Goal: Task Accomplishment & Management: Manage account settings

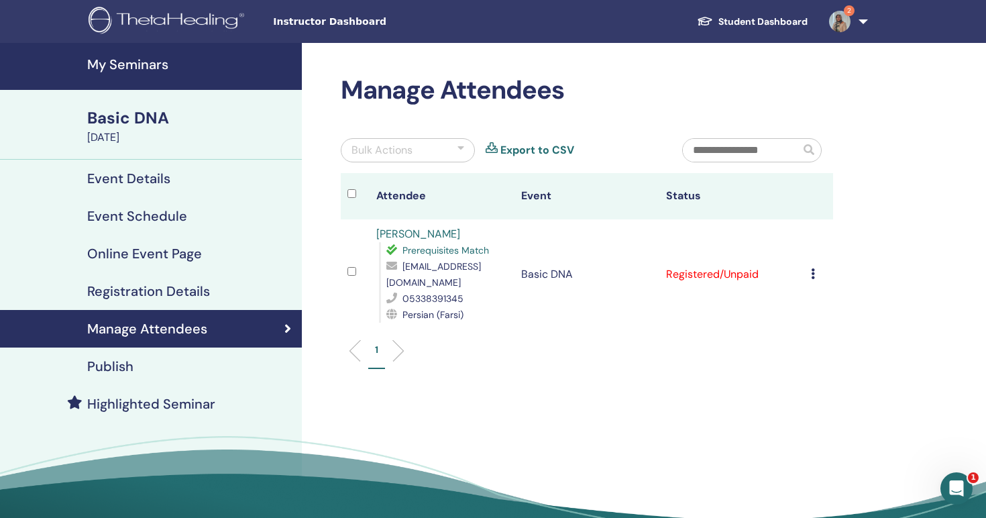
click at [811, 274] on icon at bounding box center [813, 273] width 4 height 11
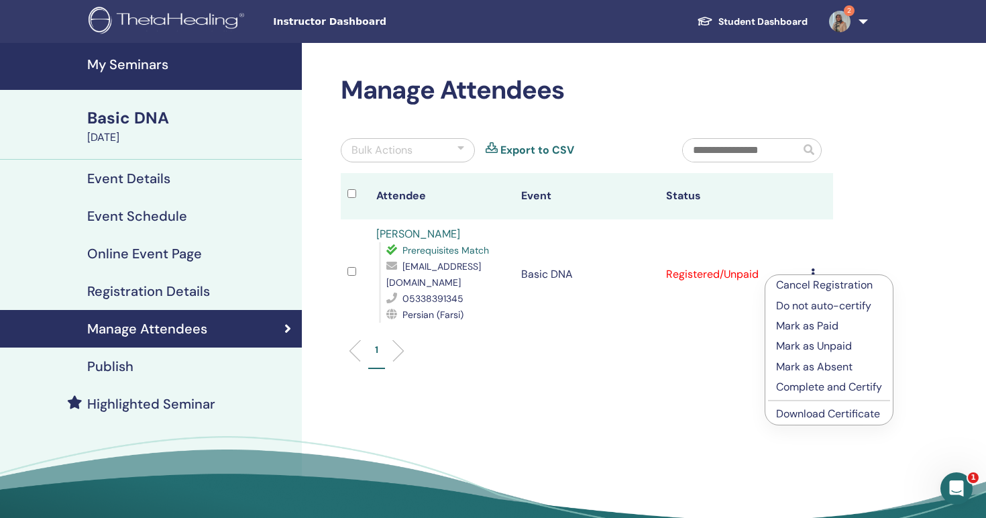
click at [824, 326] on p "Mark as Paid" at bounding box center [829, 326] width 106 height 16
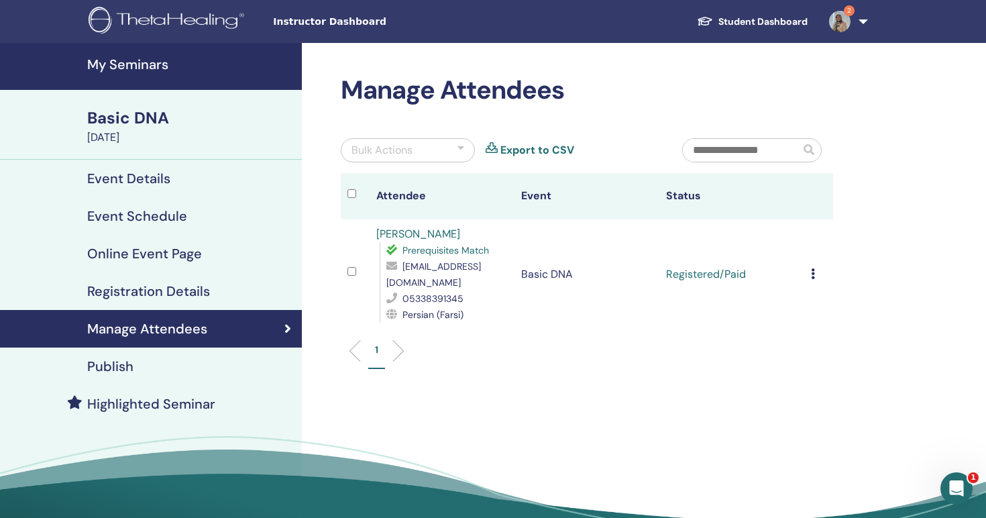
click at [812, 274] on icon at bounding box center [813, 273] width 4 height 11
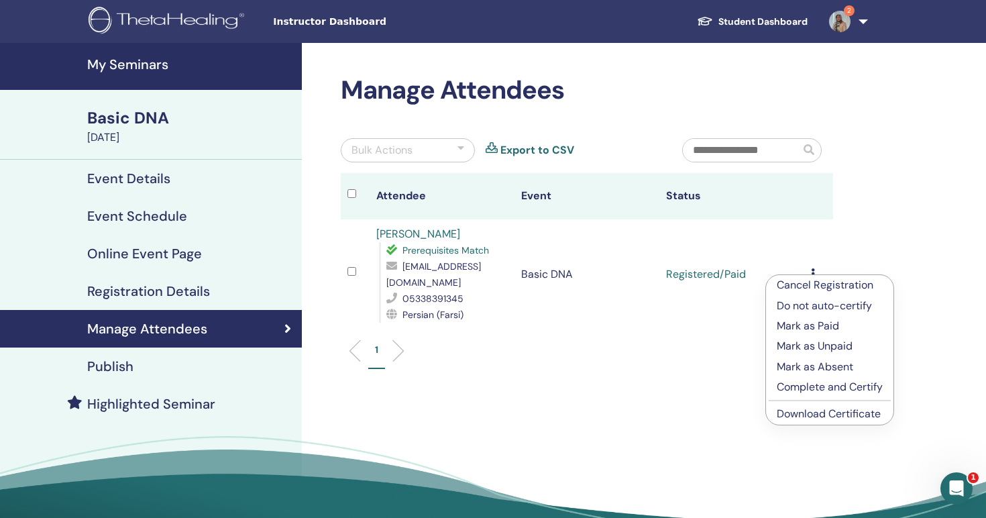
click at [677, 354] on ul "1" at bounding box center [587, 356] width 470 height 26
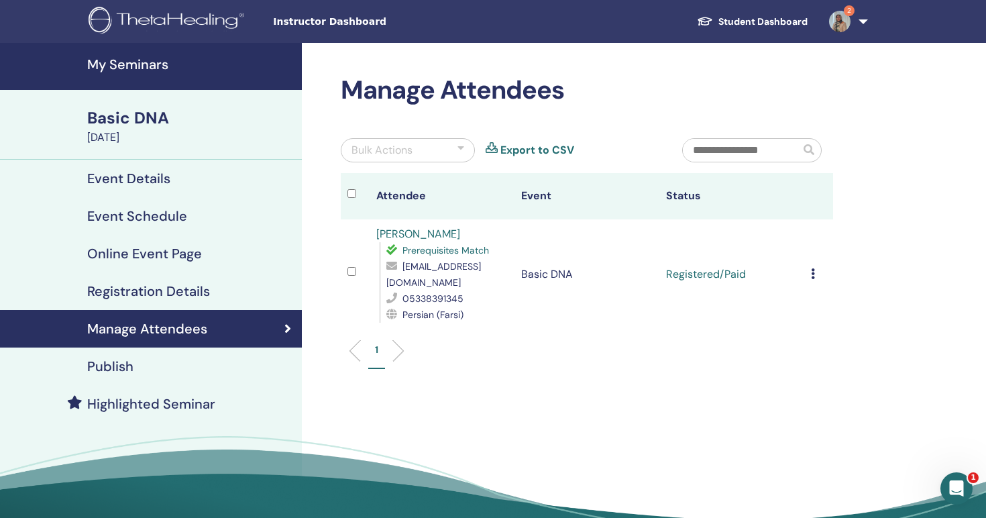
click at [854, 12] on span "2" at bounding box center [849, 10] width 11 height 11
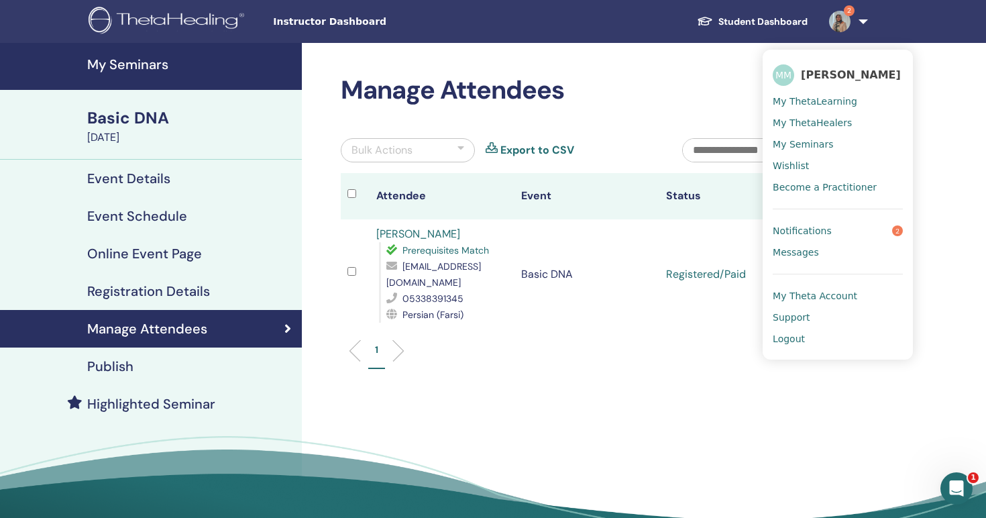
click at [819, 228] on span "Notifications" at bounding box center [802, 231] width 59 height 12
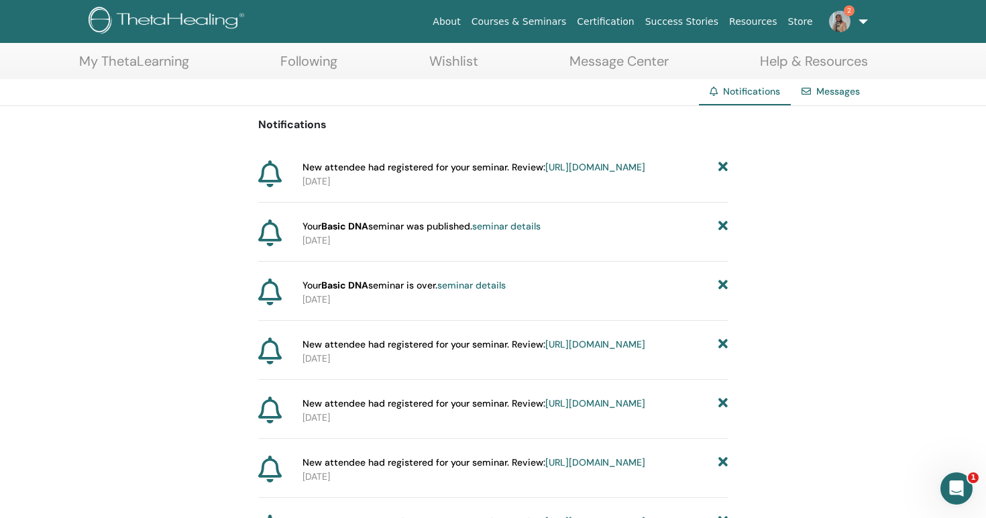
scroll to position [127, 0]
